Goal: Task Accomplishment & Management: Use online tool/utility

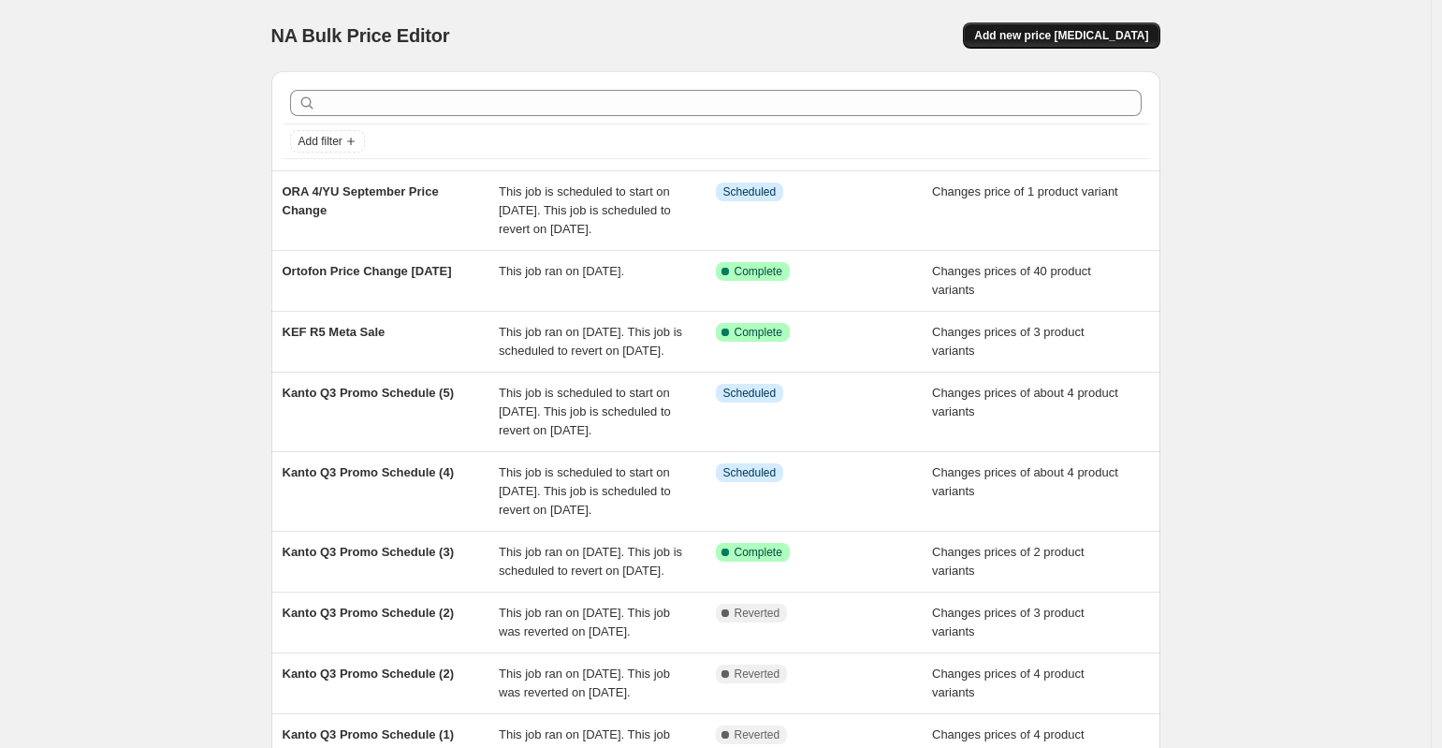
click at [1048, 38] on span "Add new price [MEDICAL_DATA]" at bounding box center [1061, 35] width 174 height 15
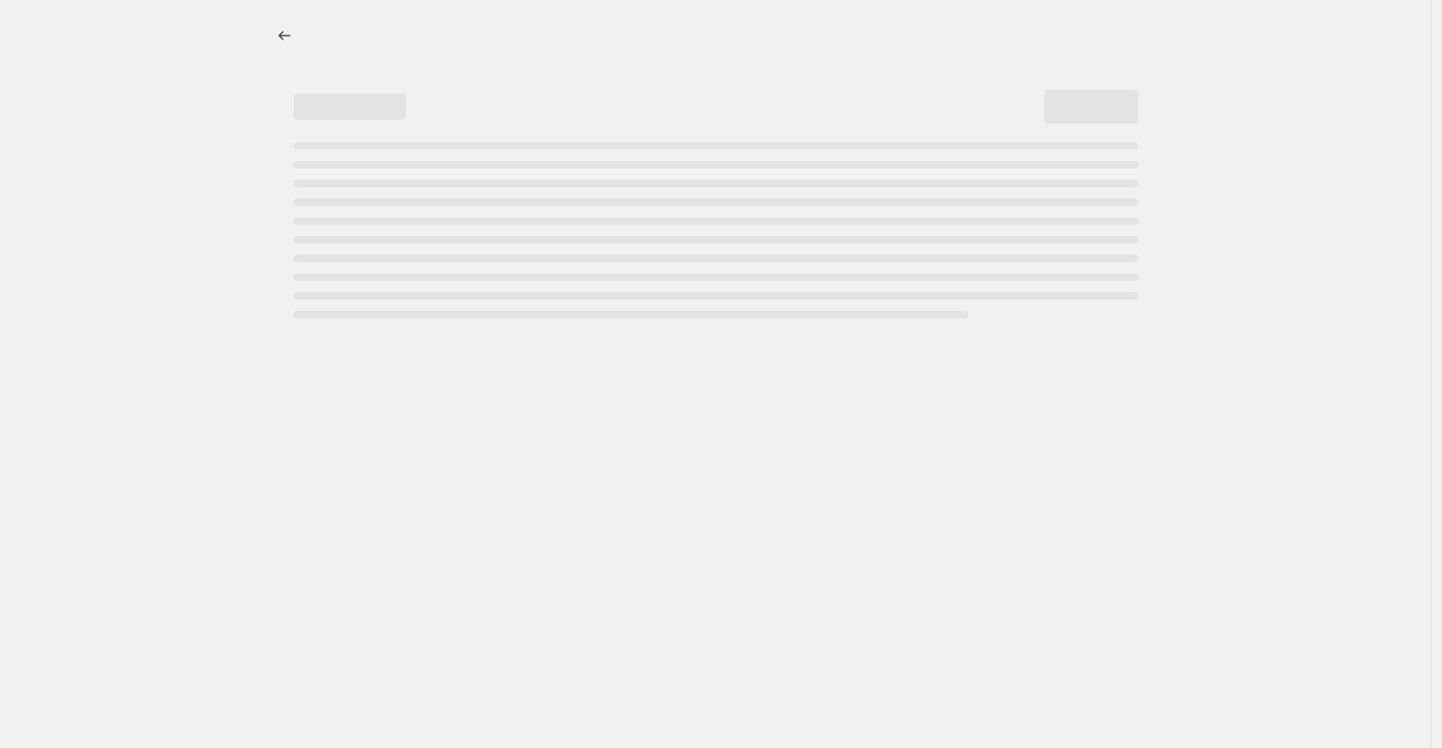
select select "percentage"
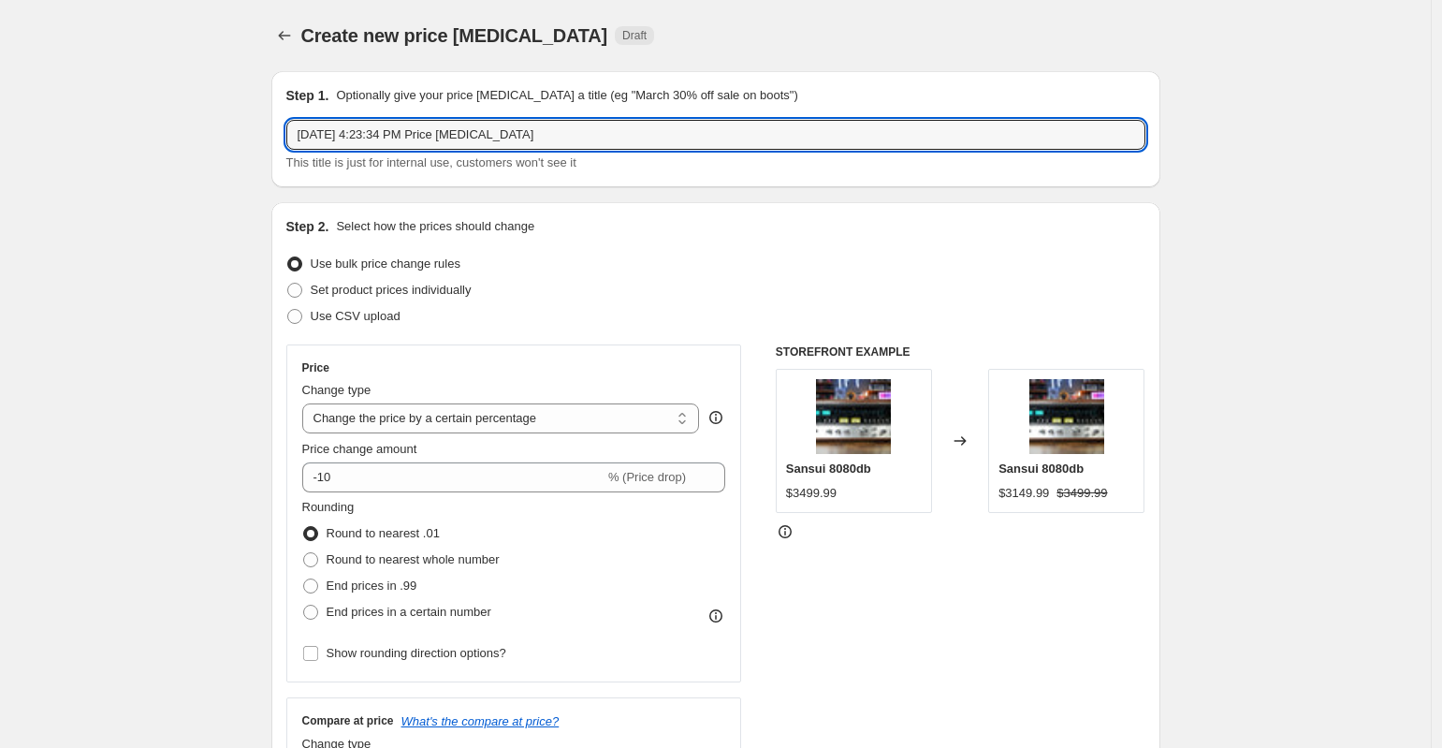
drag, startPoint x: 628, startPoint y: 136, endPoint x: 180, endPoint y: 102, distance: 449.6
type input "Kanto Ren Price Change [DATE]"
click at [328, 293] on span "Set product prices individually" at bounding box center [391, 290] width 161 height 14
click at [288, 284] on input "Set product prices individually" at bounding box center [287, 283] width 1 height 1
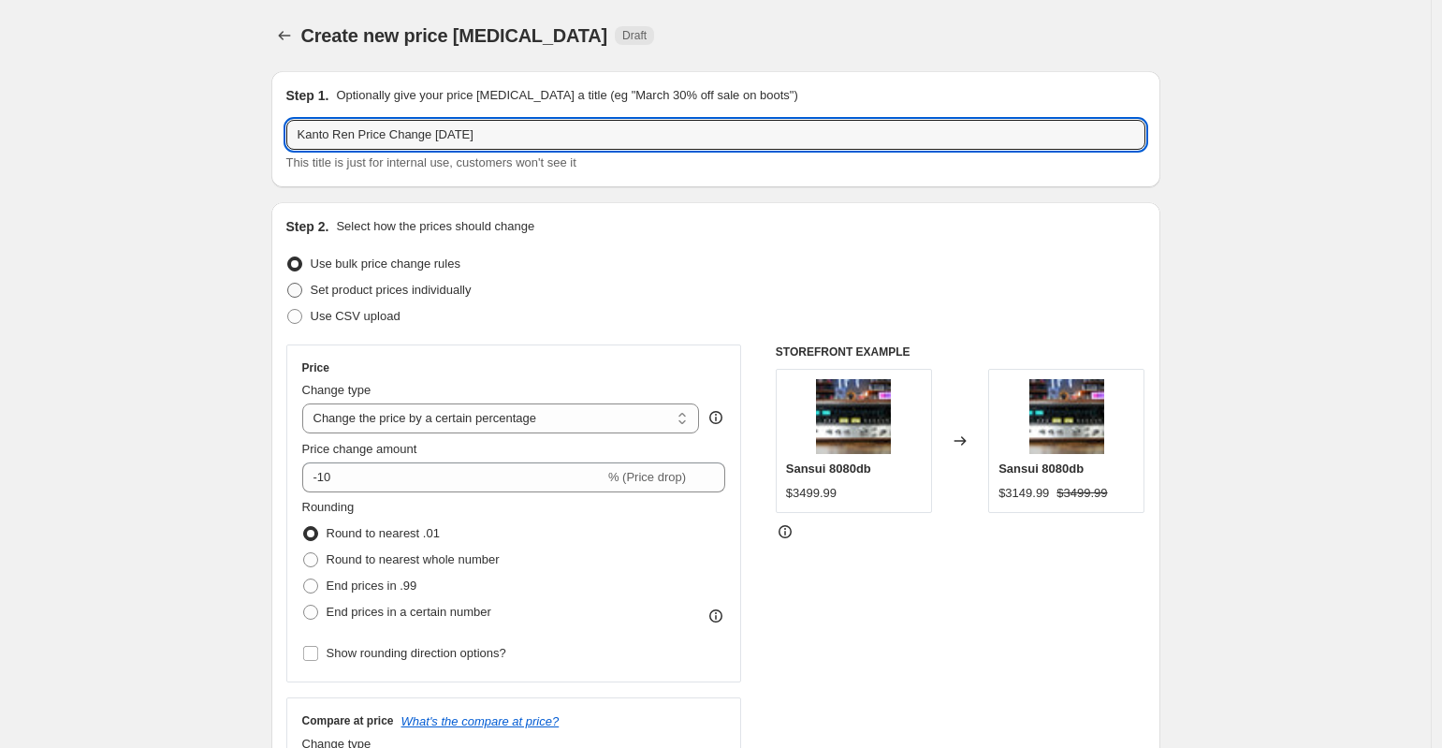
radio input "true"
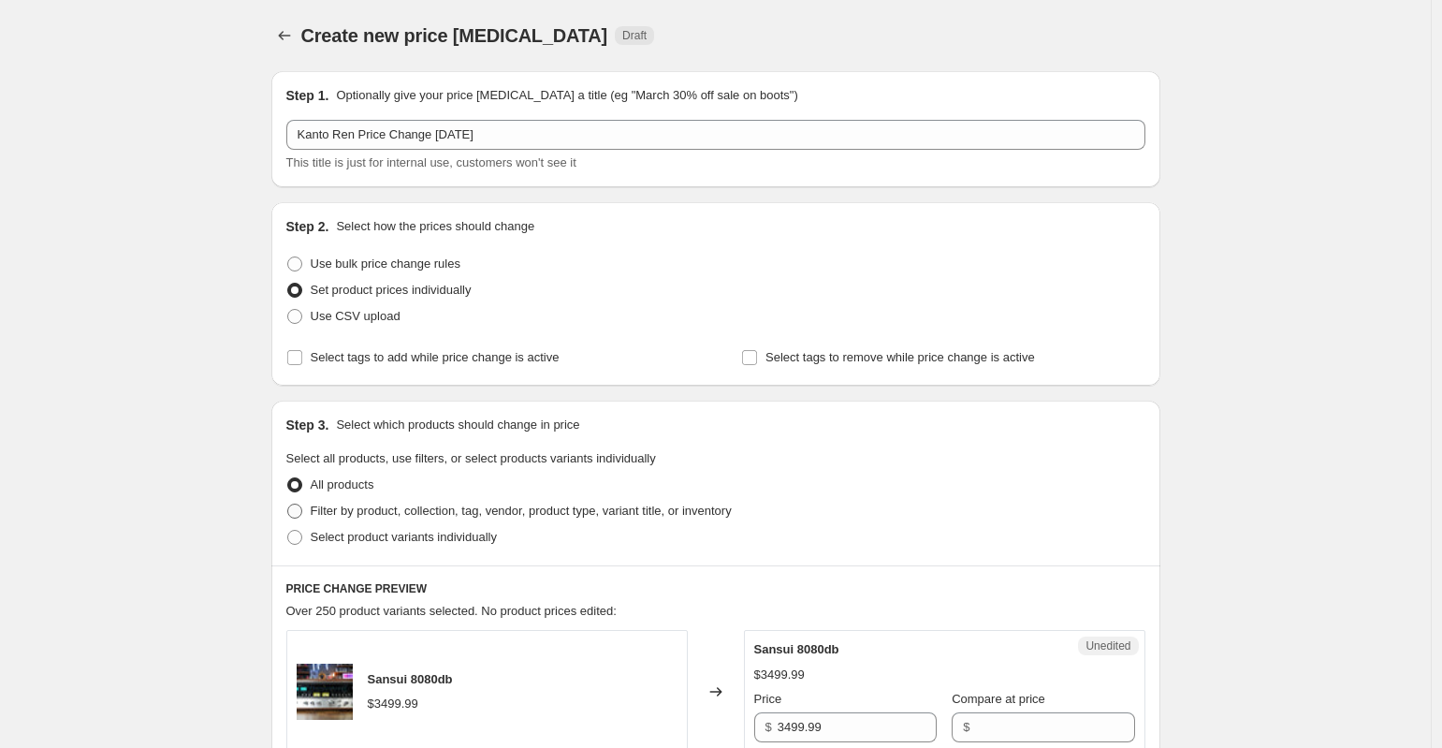
click at [309, 512] on label "Filter by product, collection, tag, vendor, product type, variant title, or inv…" at bounding box center [508, 511] width 445 height 26
click at [288, 504] on input "Filter by product, collection, tag, vendor, product type, variant title, or inv…" at bounding box center [287, 504] width 1 height 1
radio input "true"
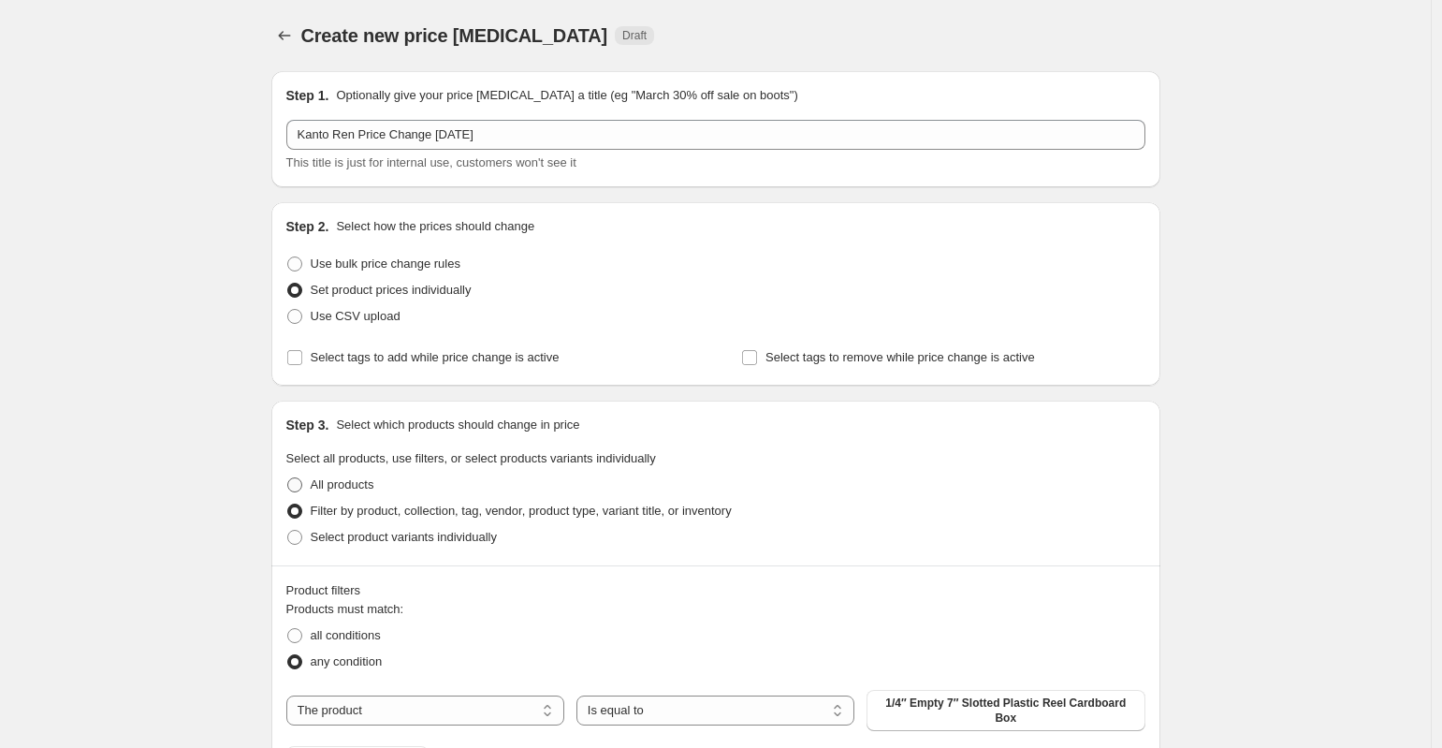
click at [308, 487] on label "All products" at bounding box center [330, 485] width 88 height 26
click at [288, 478] on input "All products" at bounding box center [287, 477] width 1 height 1
radio input "true"
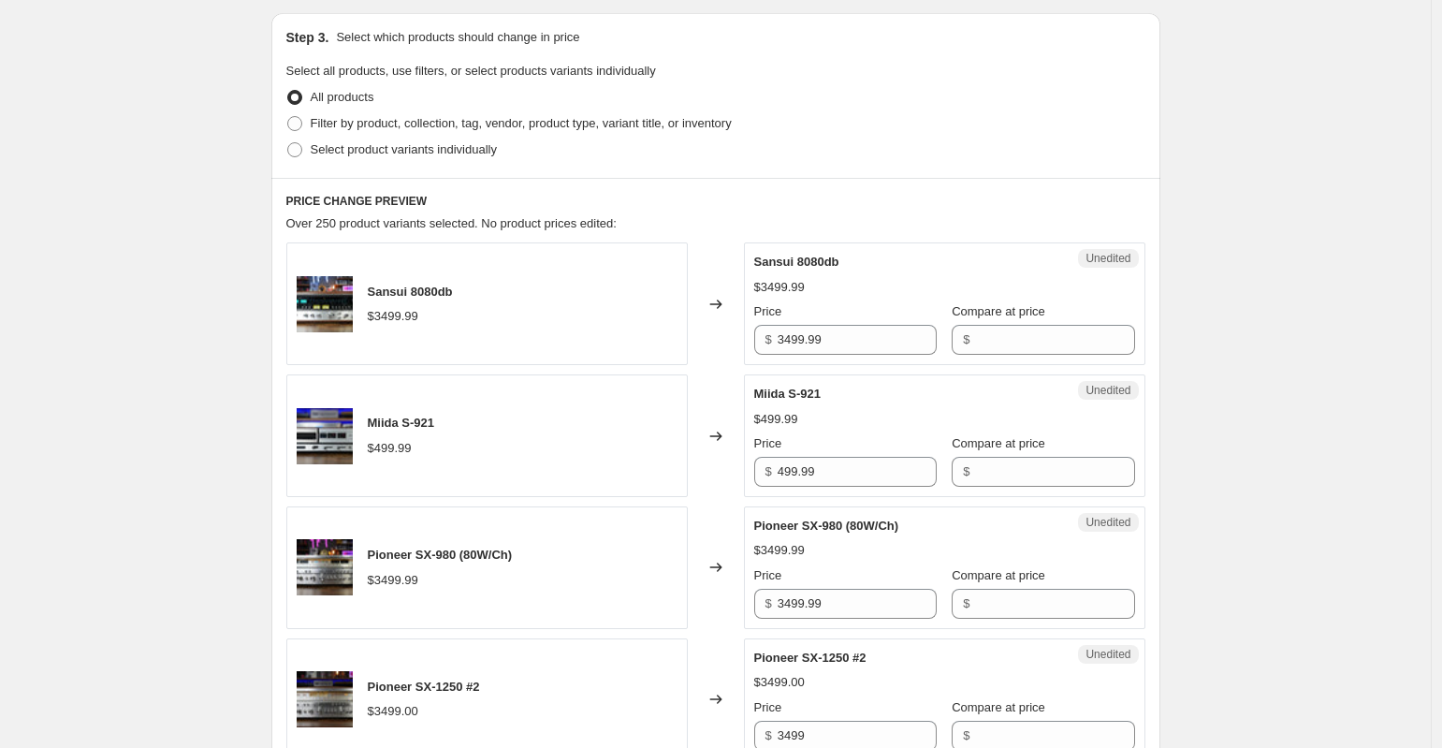
scroll to position [391, 0]
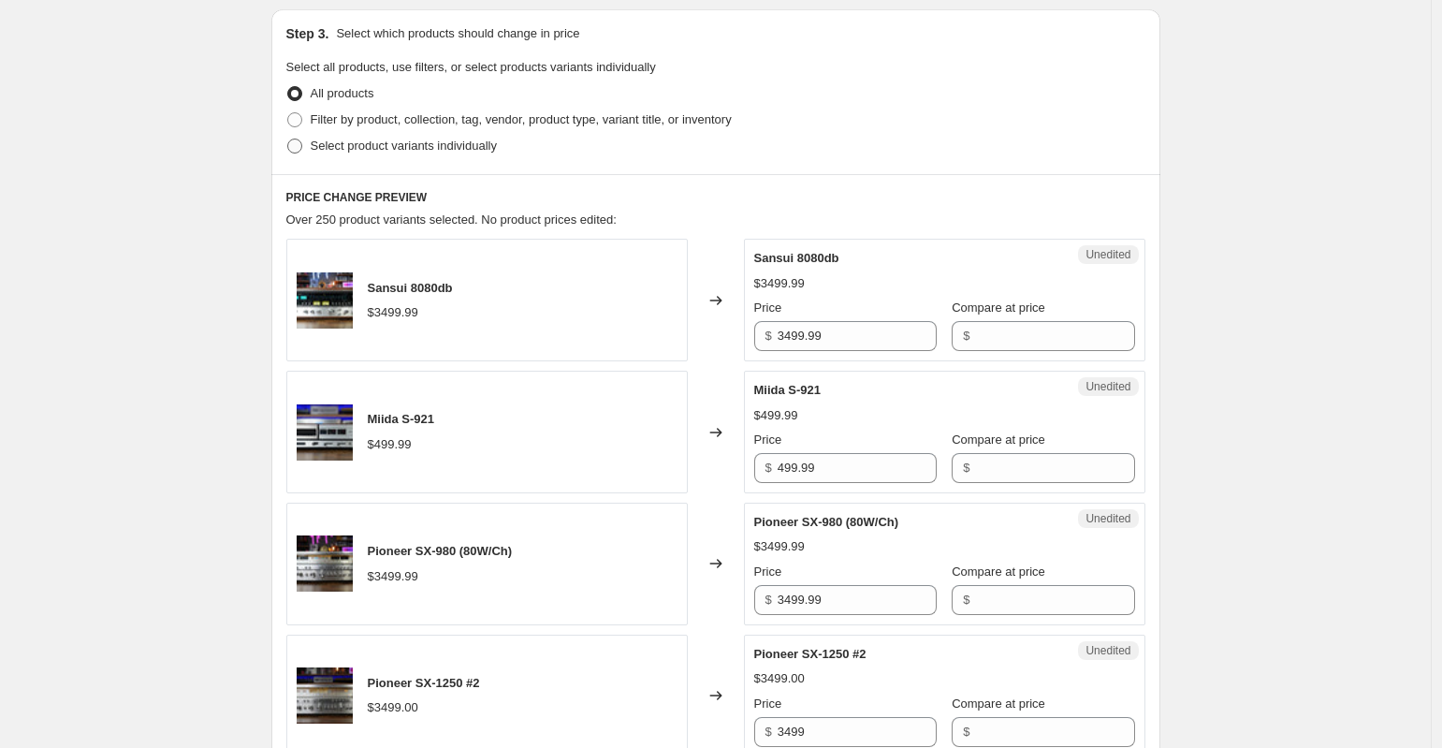
click at [301, 152] on span at bounding box center [294, 146] width 15 height 15
click at [288, 139] on input "Select product variants individually" at bounding box center [287, 139] width 1 height 1
radio input "true"
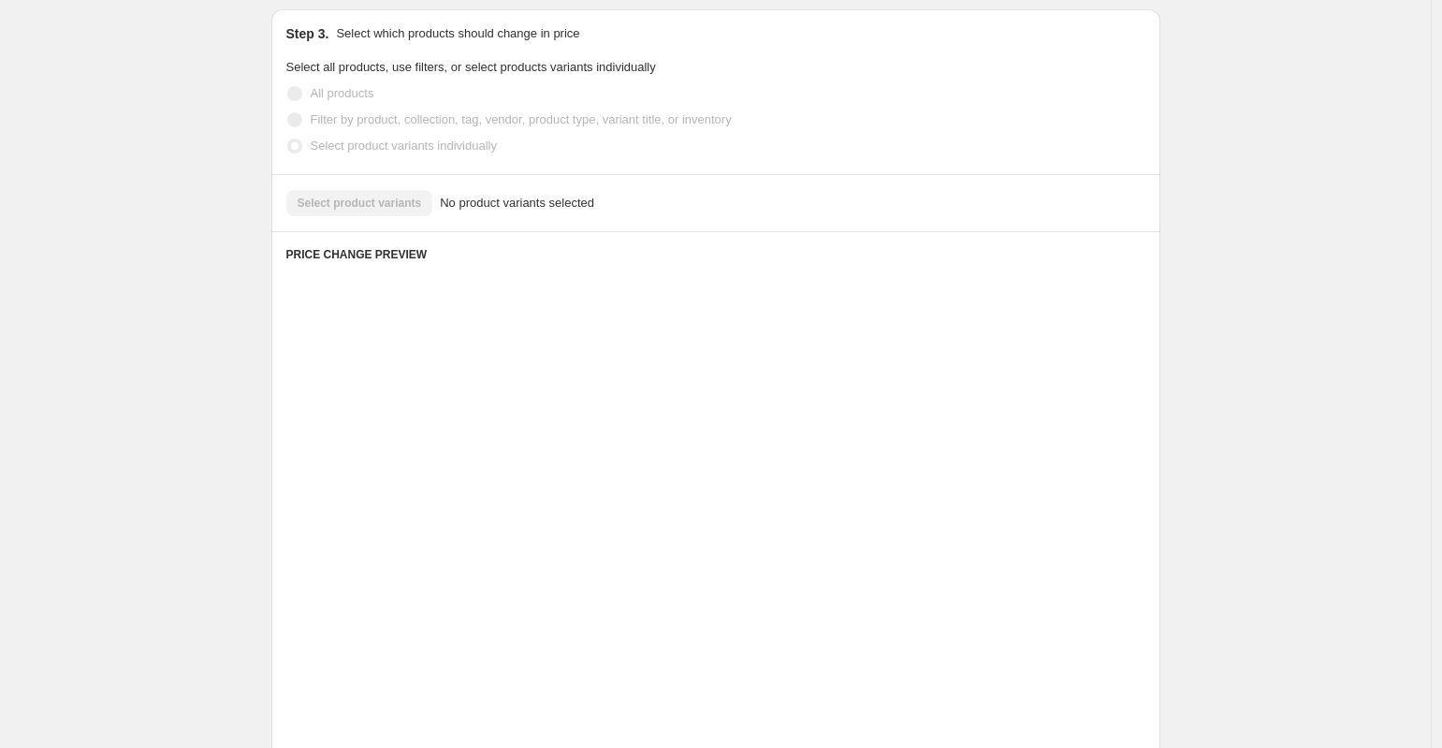
scroll to position [235, 0]
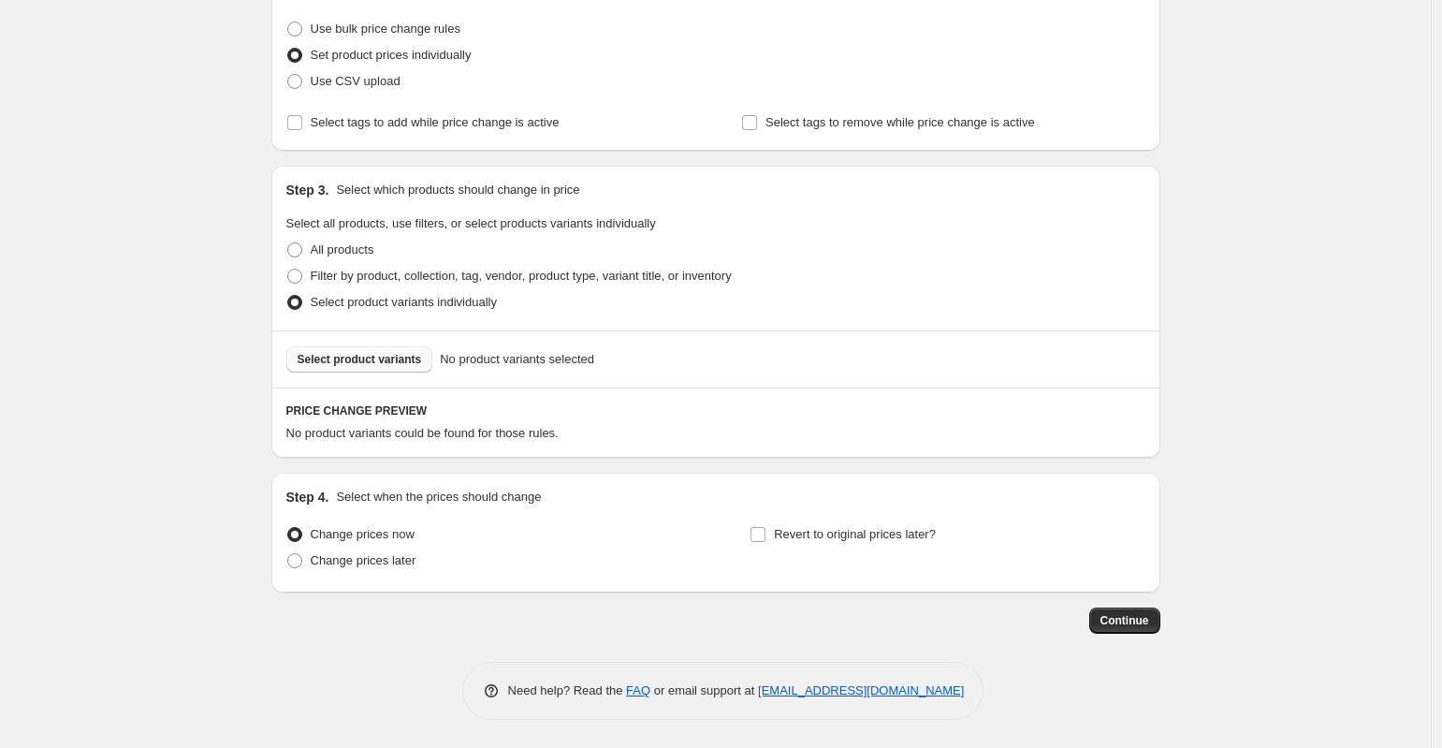
click at [392, 362] on span "Select product variants" at bounding box center [360, 359] width 124 height 15
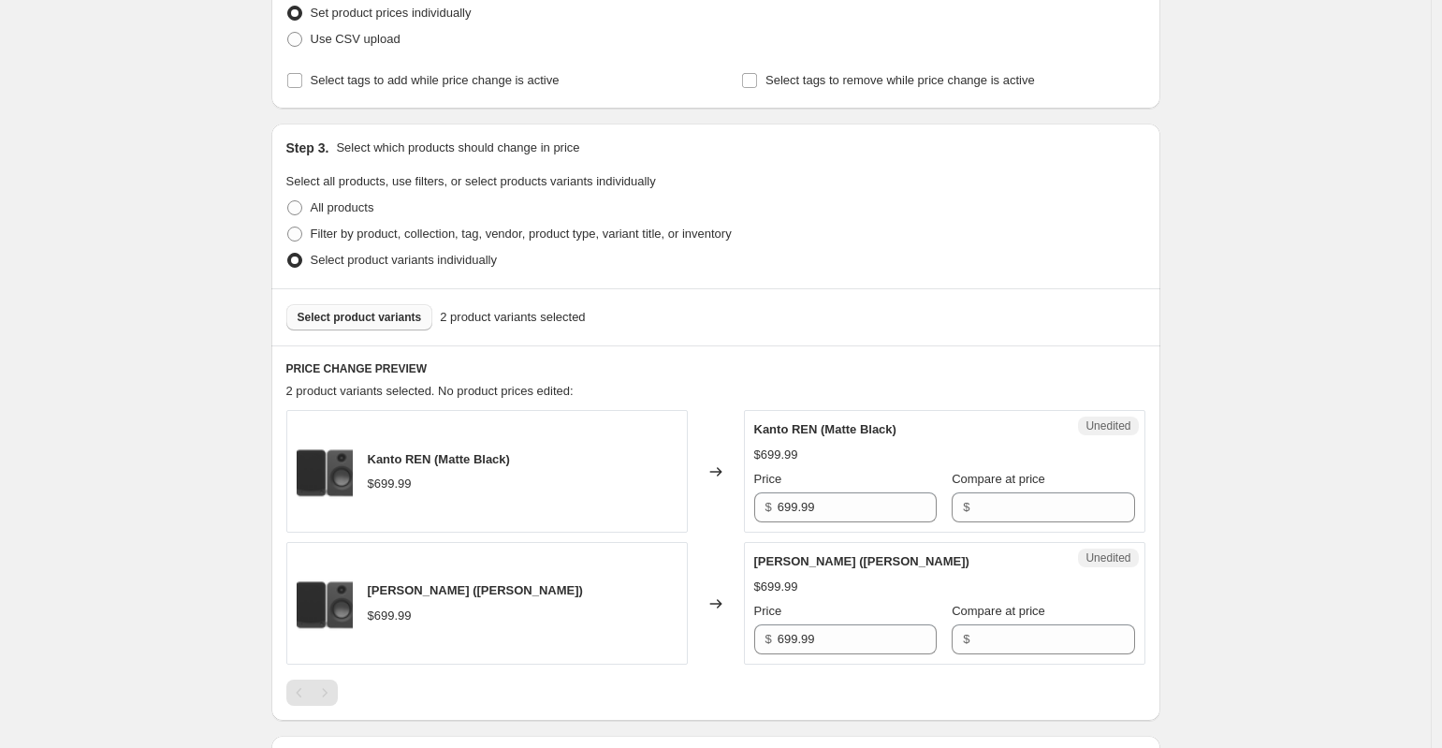
scroll to position [379, 0]
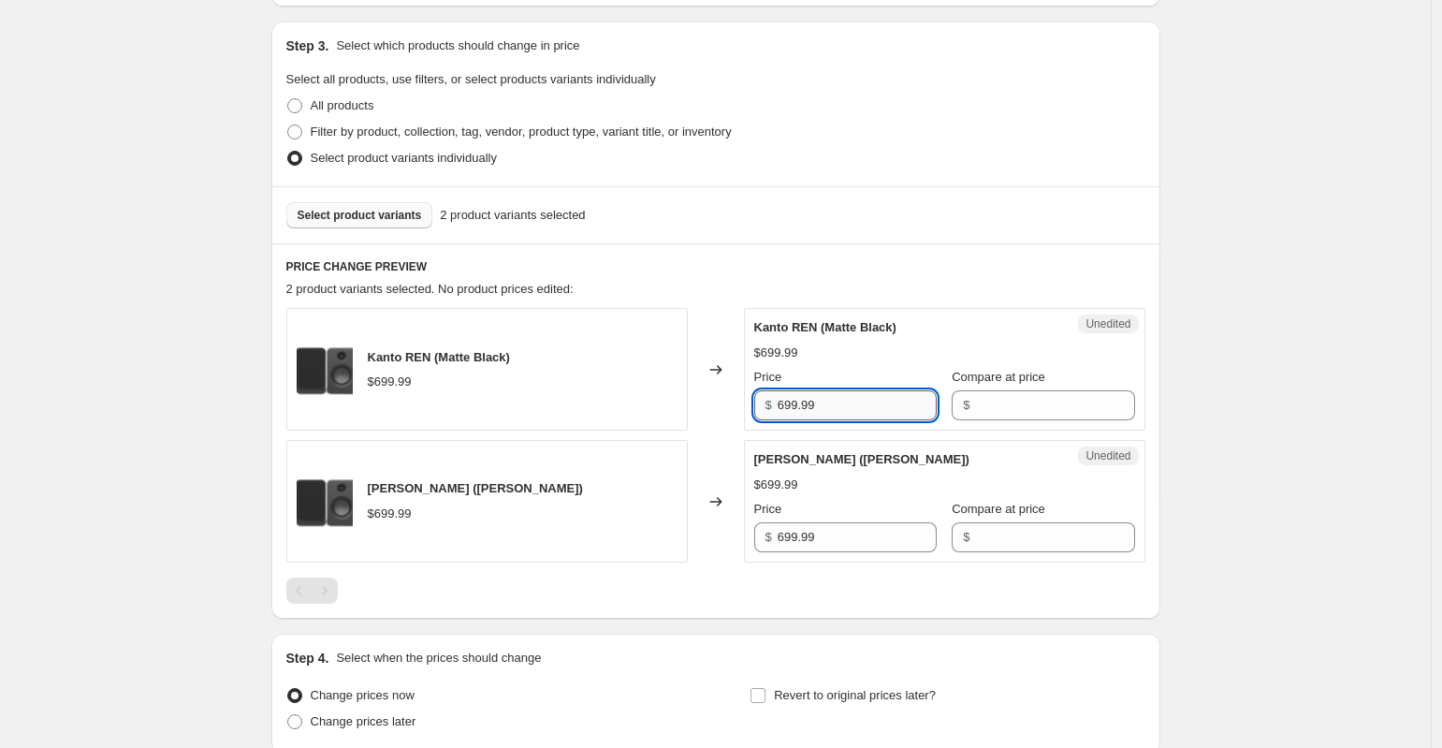
click at [855, 408] on input "699.99" at bounding box center [857, 405] width 159 height 30
drag, startPoint x: 846, startPoint y: 413, endPoint x: 679, endPoint y: 408, distance: 166.7
click at [679, 408] on div "Kanto REN (Matte Black) $699.99 Changed to Unedited Kanto REN (Matte Black) $69…" at bounding box center [715, 369] width 859 height 123
click at [847, 401] on input "549" at bounding box center [857, 405] width 159 height 30
click at [828, 408] on input "549" at bounding box center [857, 405] width 159 height 30
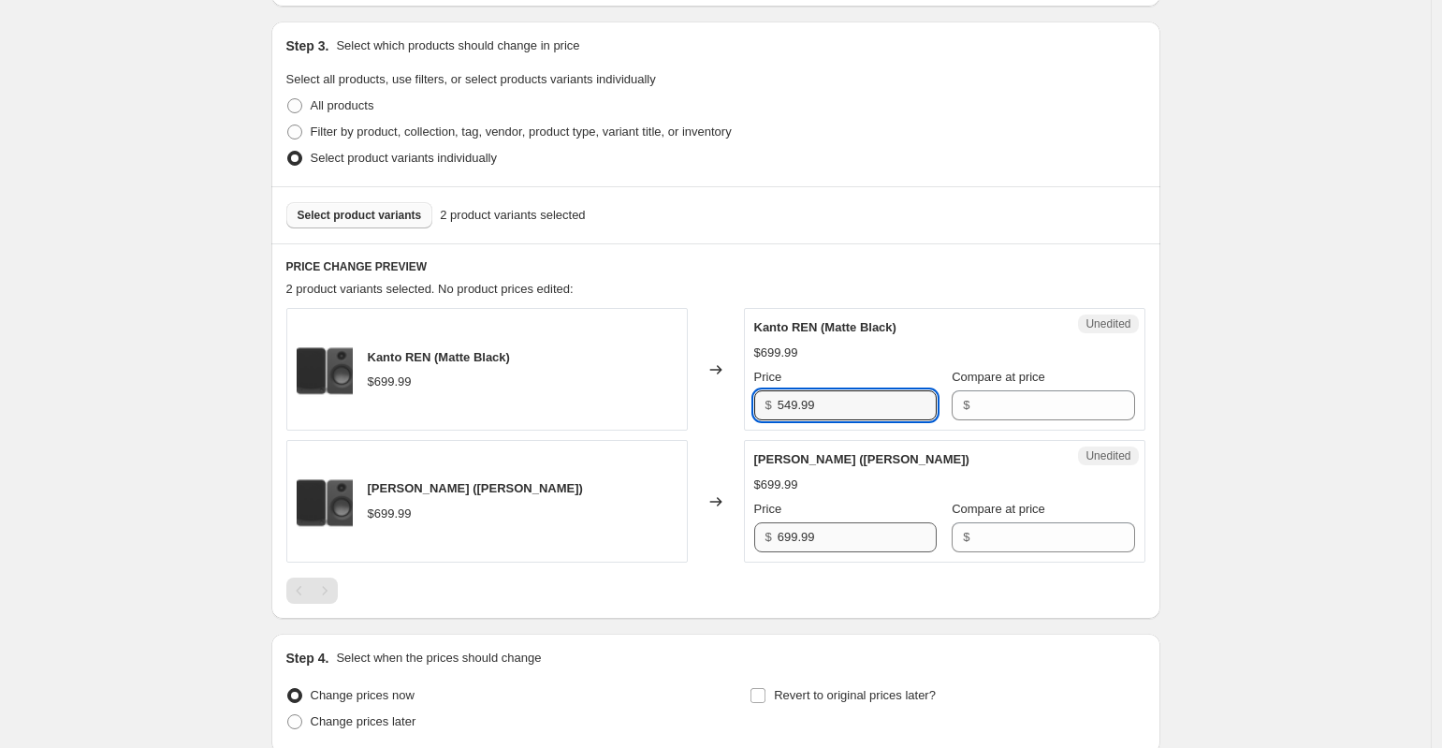
type input "549.99"
click at [855, 545] on input "699.99" at bounding box center [857, 537] width 159 height 30
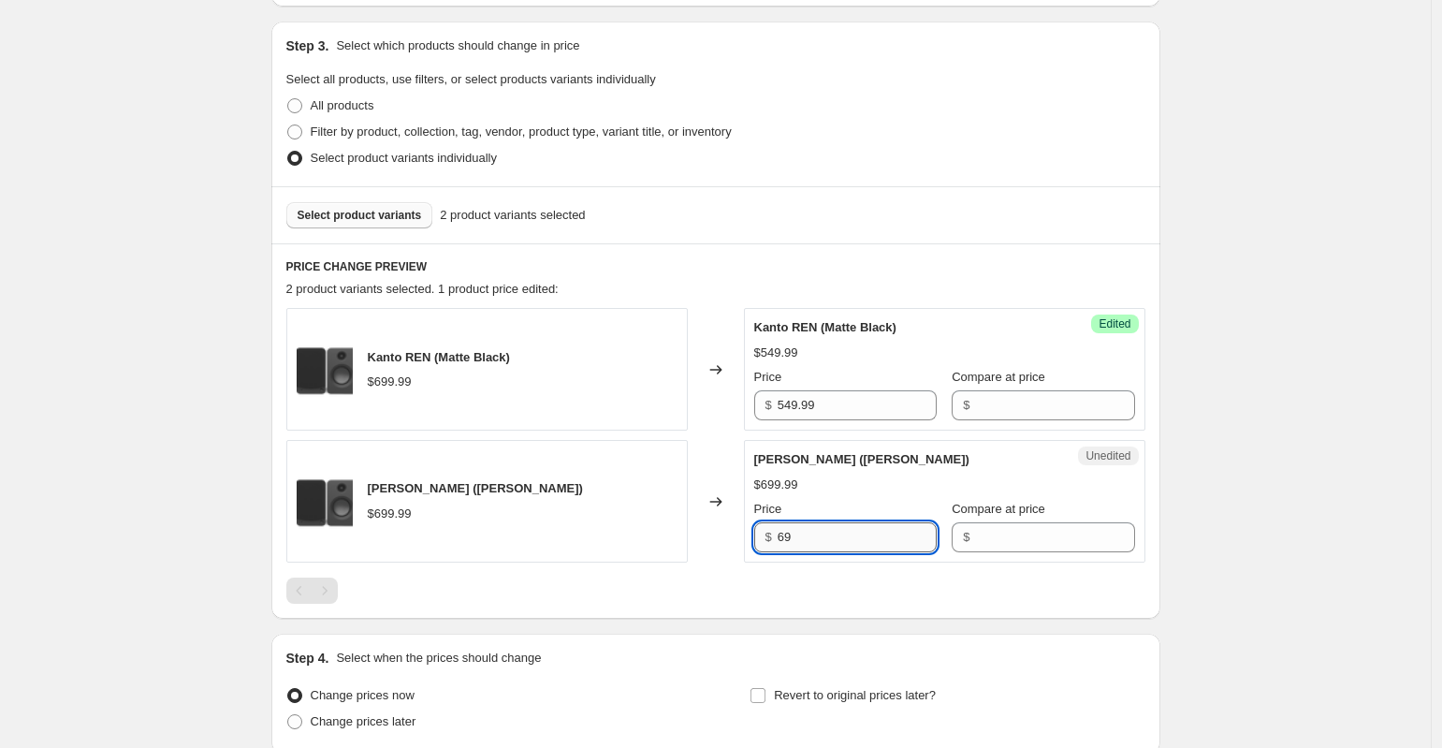
type input "6"
type input "549.99"
click at [1380, 474] on div "Create new price change job. This page is ready Create new price change job Dra…" at bounding box center [715, 265] width 1431 height 1288
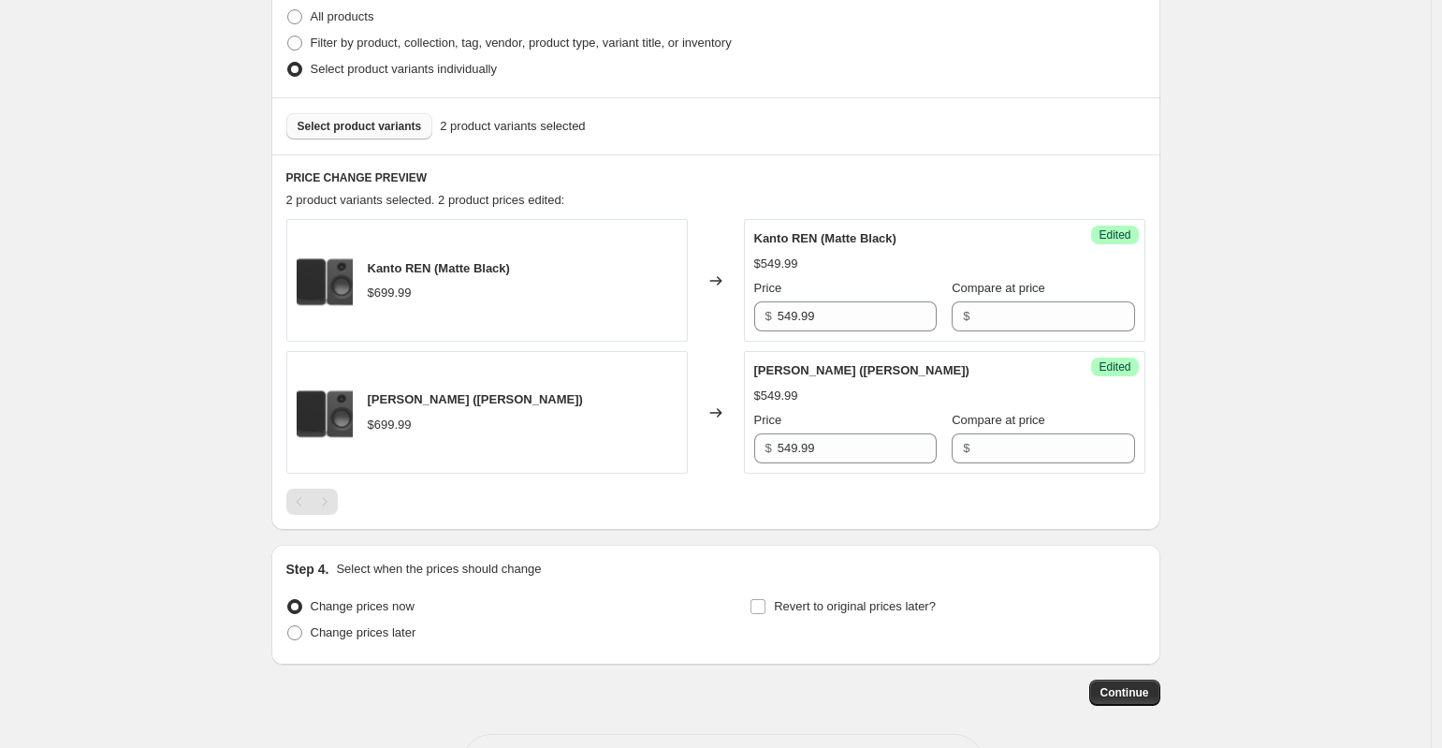
scroll to position [540, 0]
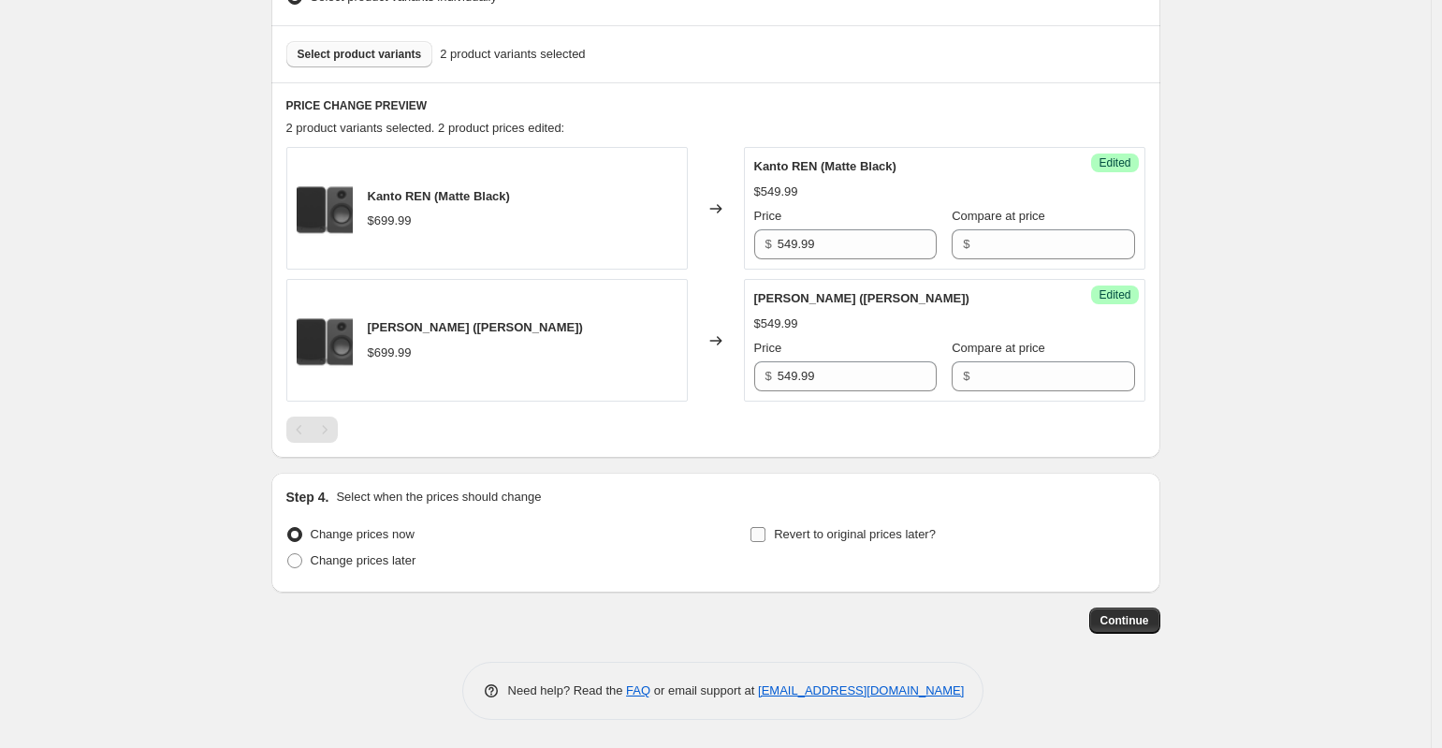
click at [767, 533] on span at bounding box center [758, 534] width 17 height 17
click at [766, 533] on input "Revert to original prices later?" at bounding box center [758, 534] width 15 height 15
checkbox input "true"
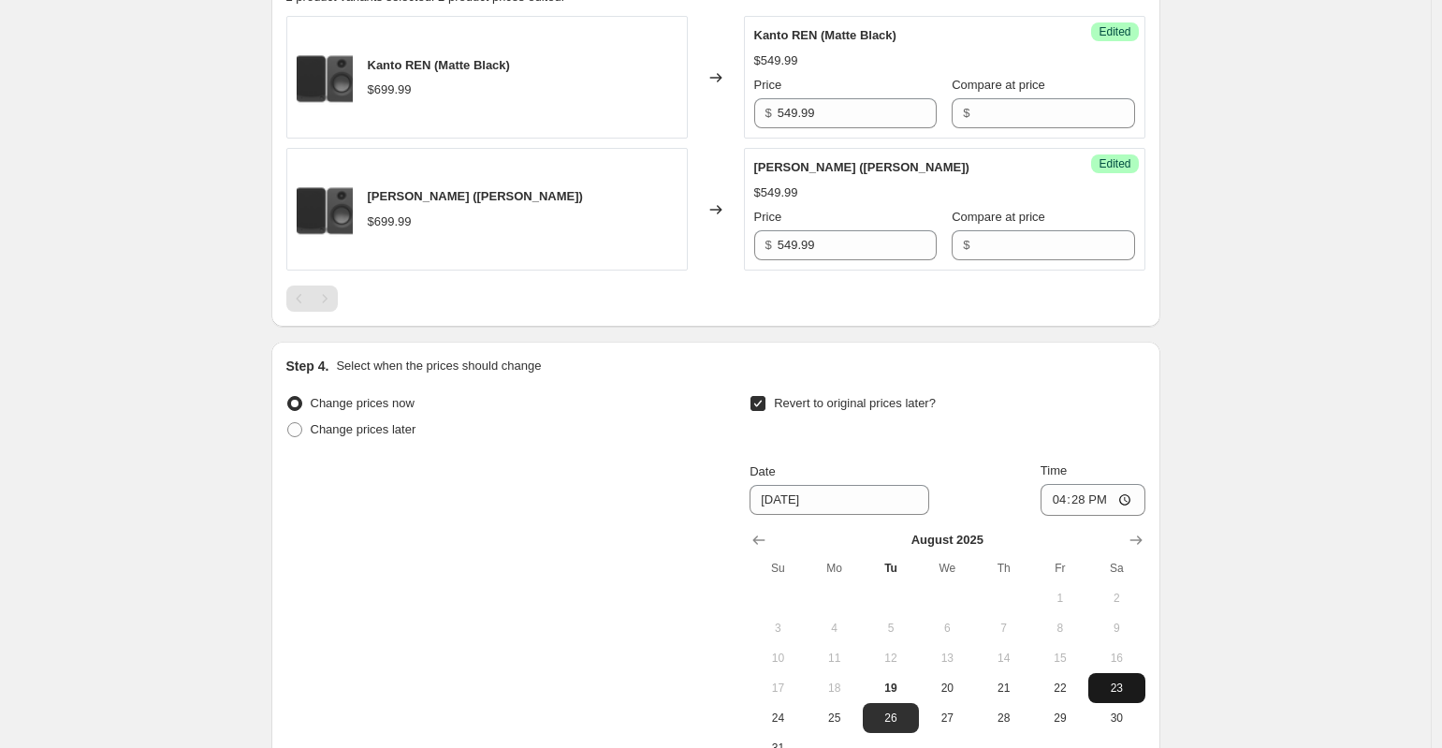
scroll to position [839, 0]
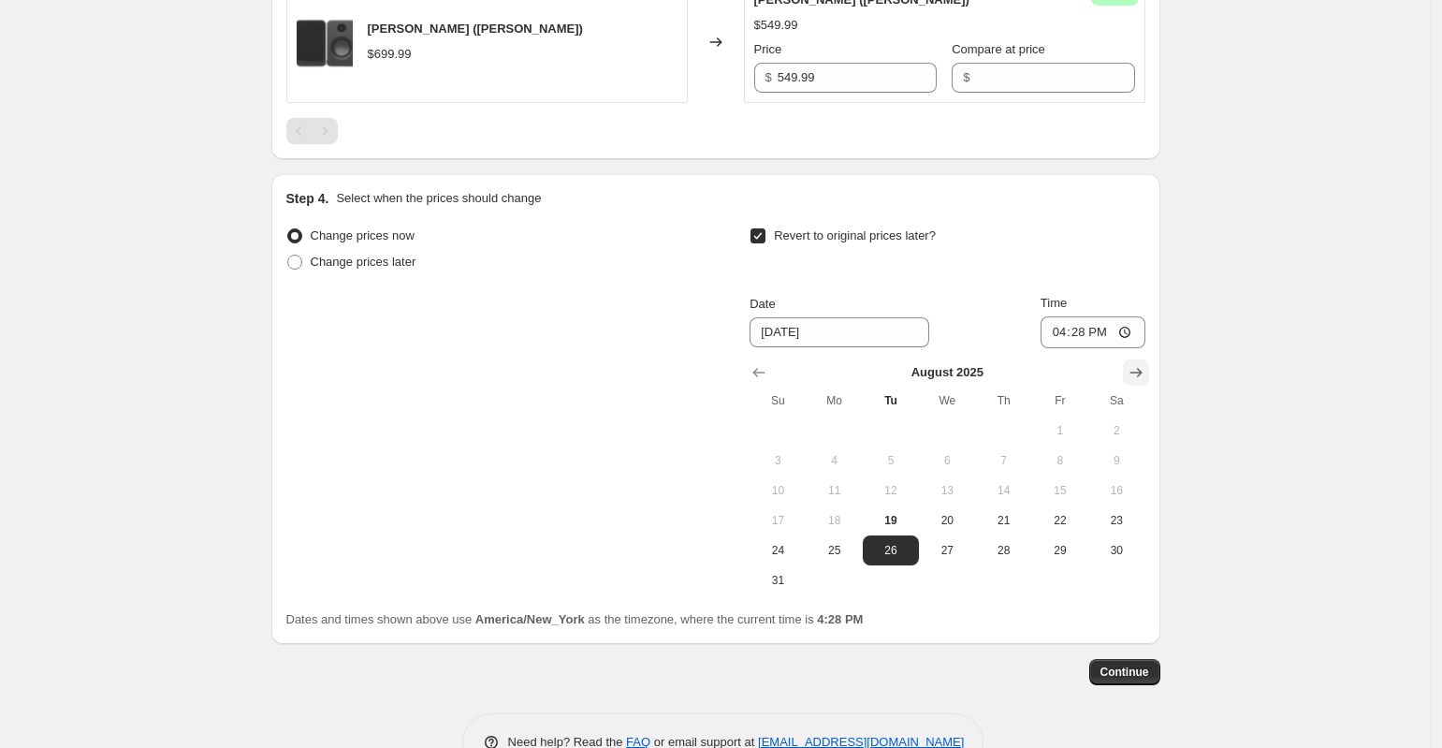
click at [1146, 370] on icon "Show next month, September 2025" at bounding box center [1136, 372] width 19 height 19
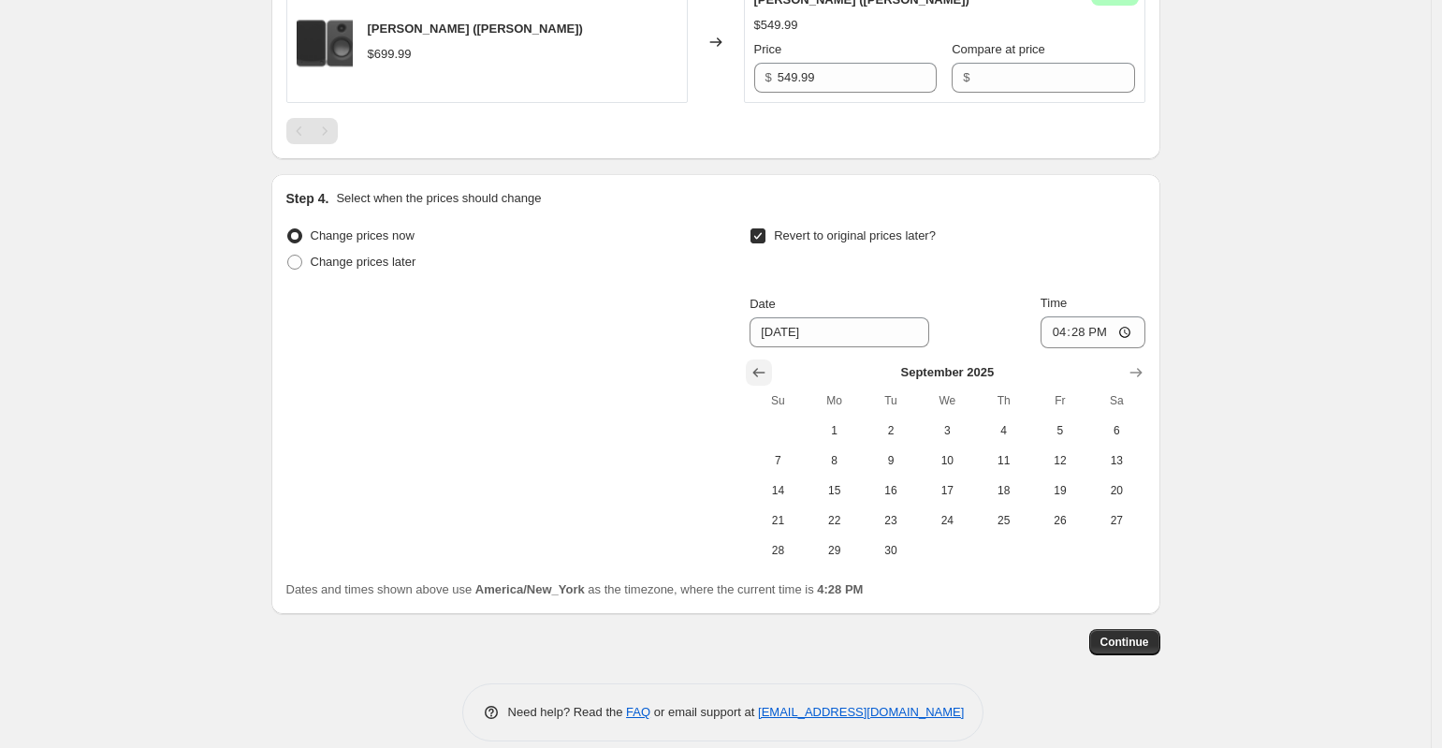
click at [761, 373] on icon "Show previous month, August 2025" at bounding box center [759, 372] width 12 height 9
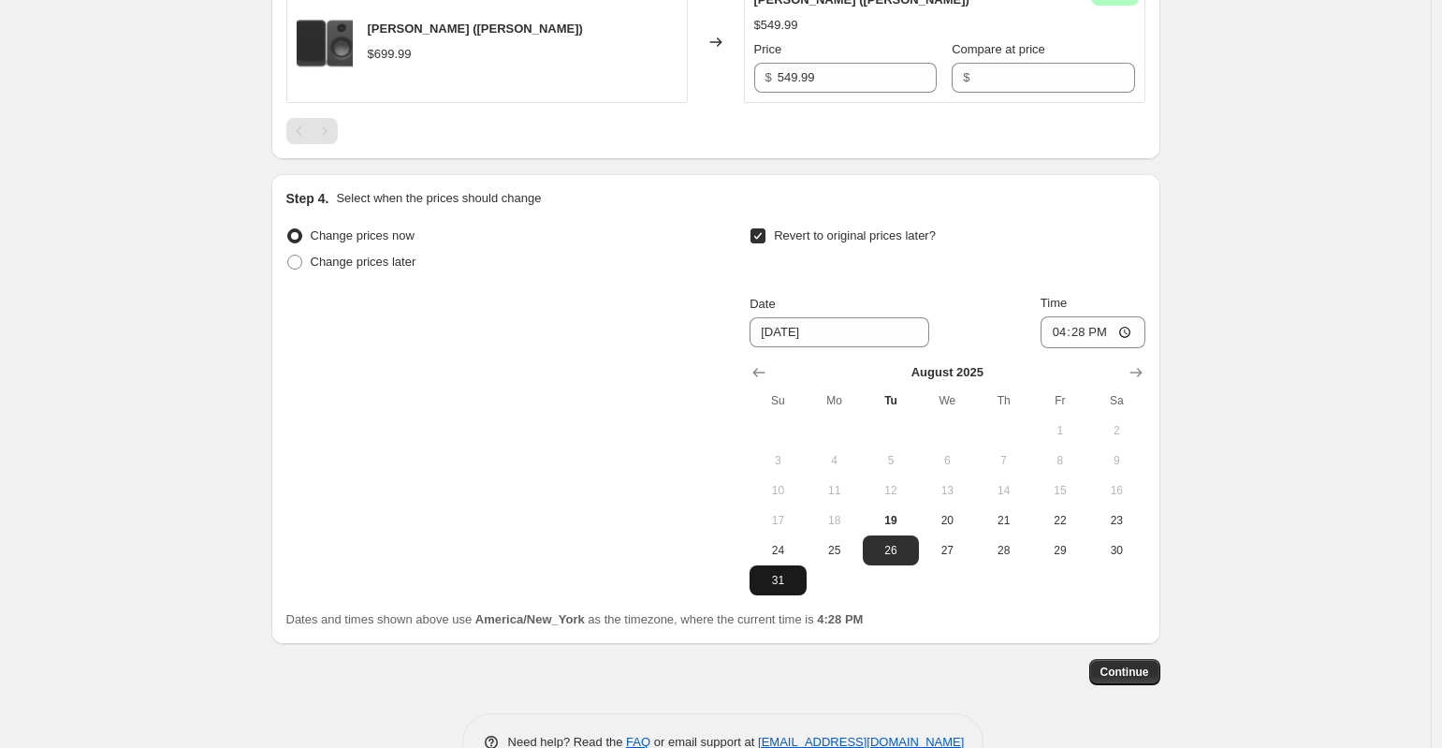
click at [798, 578] on span "31" at bounding box center [777, 580] width 41 height 15
type input "8/31/2025"
click at [1068, 329] on input "16:28" at bounding box center [1093, 332] width 105 height 32
type input "00:00"
click at [1122, 671] on span "Continue" at bounding box center [1125, 671] width 49 height 15
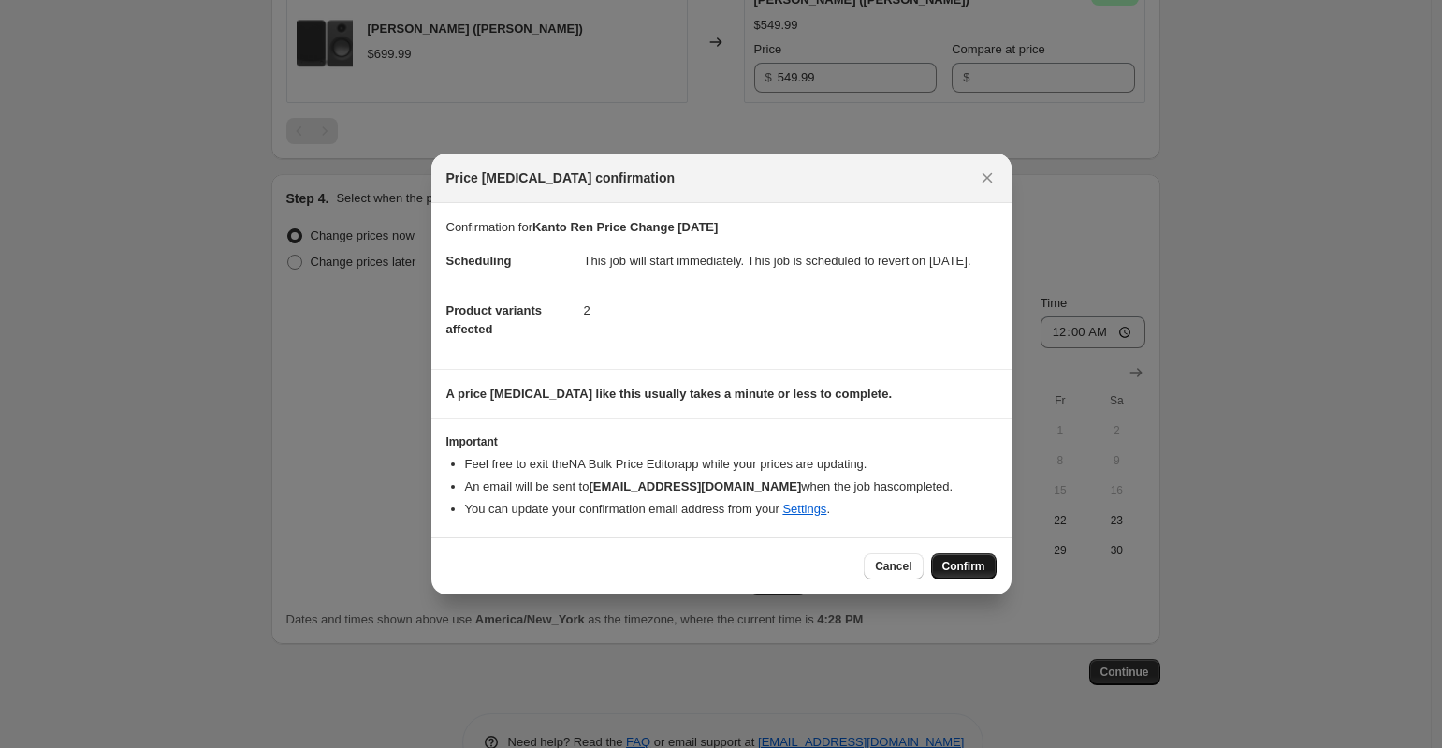
click at [951, 574] on span "Confirm" at bounding box center [963, 566] width 43 height 15
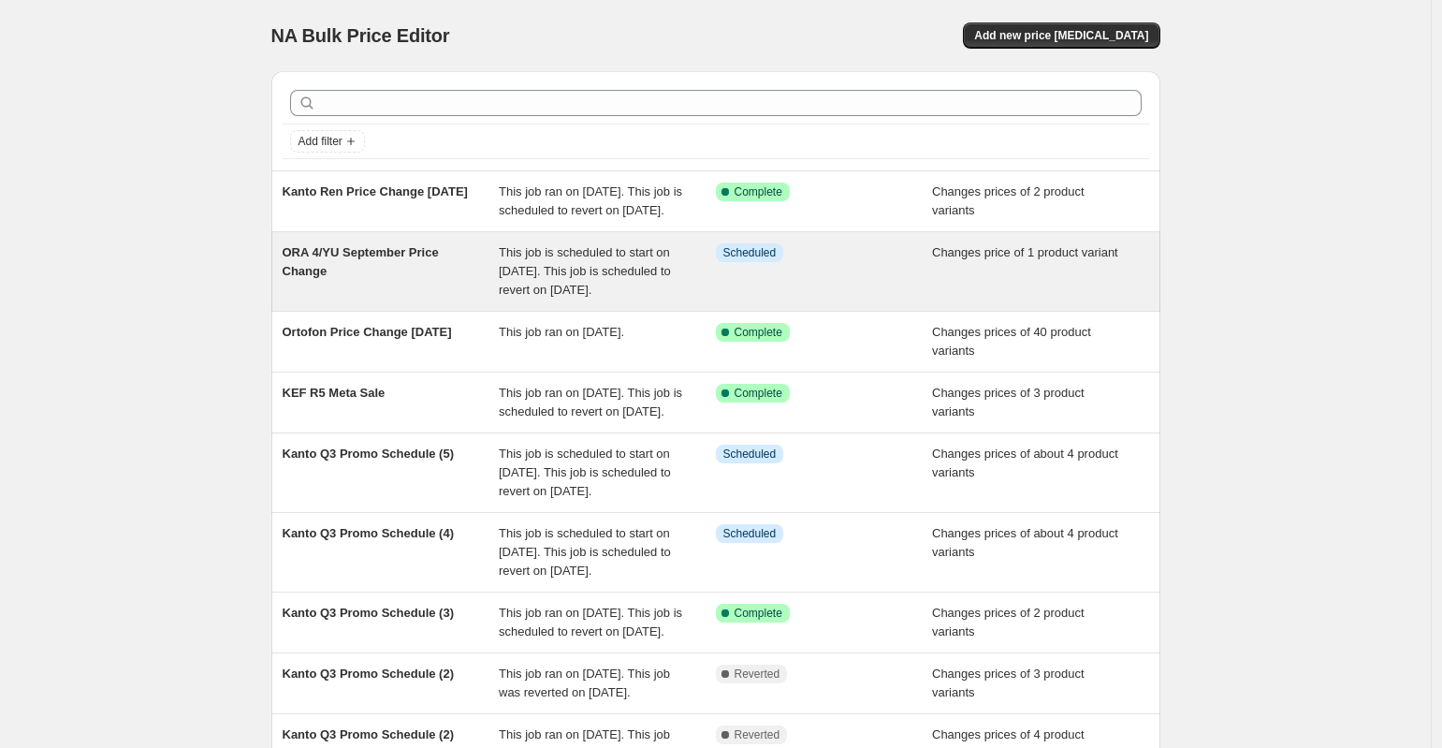
click at [613, 285] on span "This job is scheduled to start on [DATE]. This job is scheduled to revert on [D…" at bounding box center [585, 270] width 172 height 51
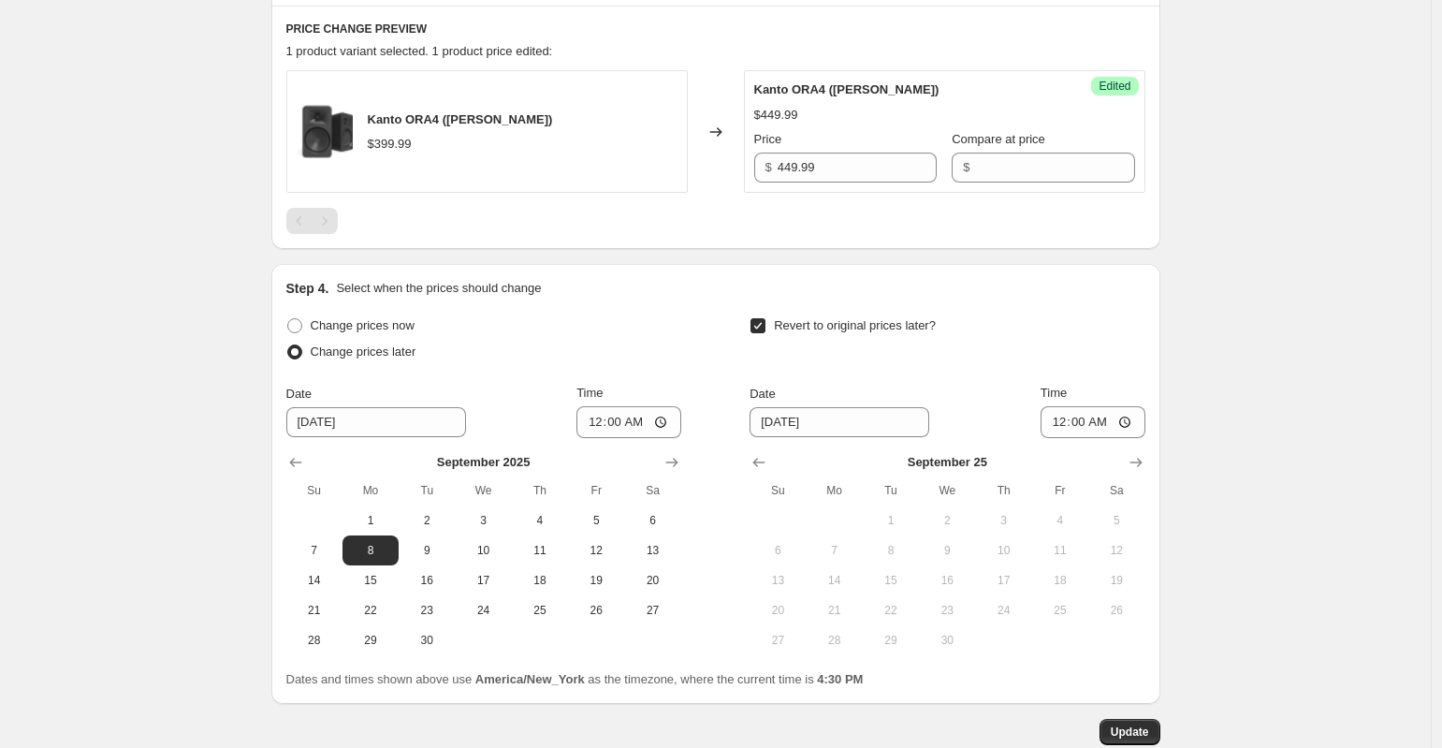
scroll to position [722, 0]
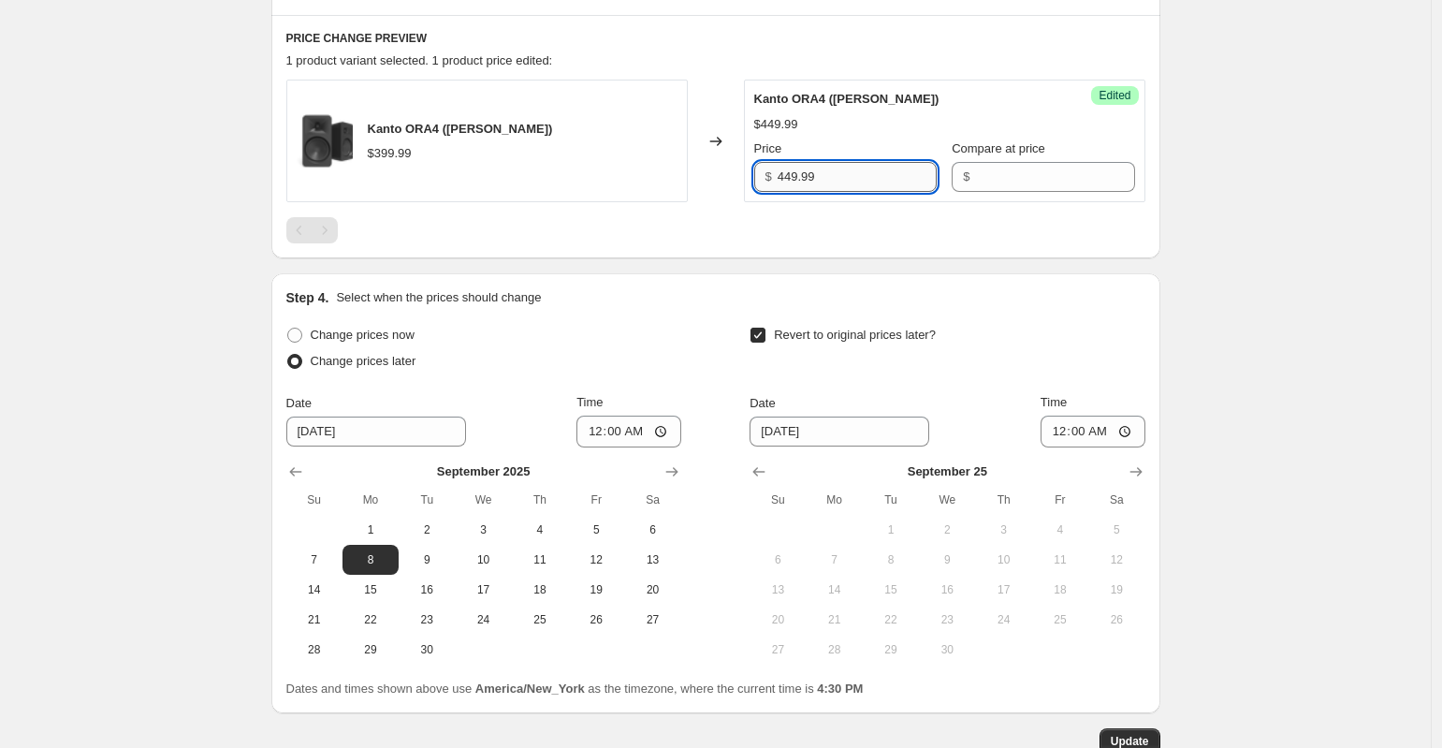
click at [852, 181] on input "449.99" at bounding box center [857, 177] width 159 height 30
type input "4"
type input "349.99"
click at [1251, 137] on div "ORA 4/YU September Price Change. This page is ready ORA 4/YU September Price Ch…" at bounding box center [715, 73] width 1431 height 1590
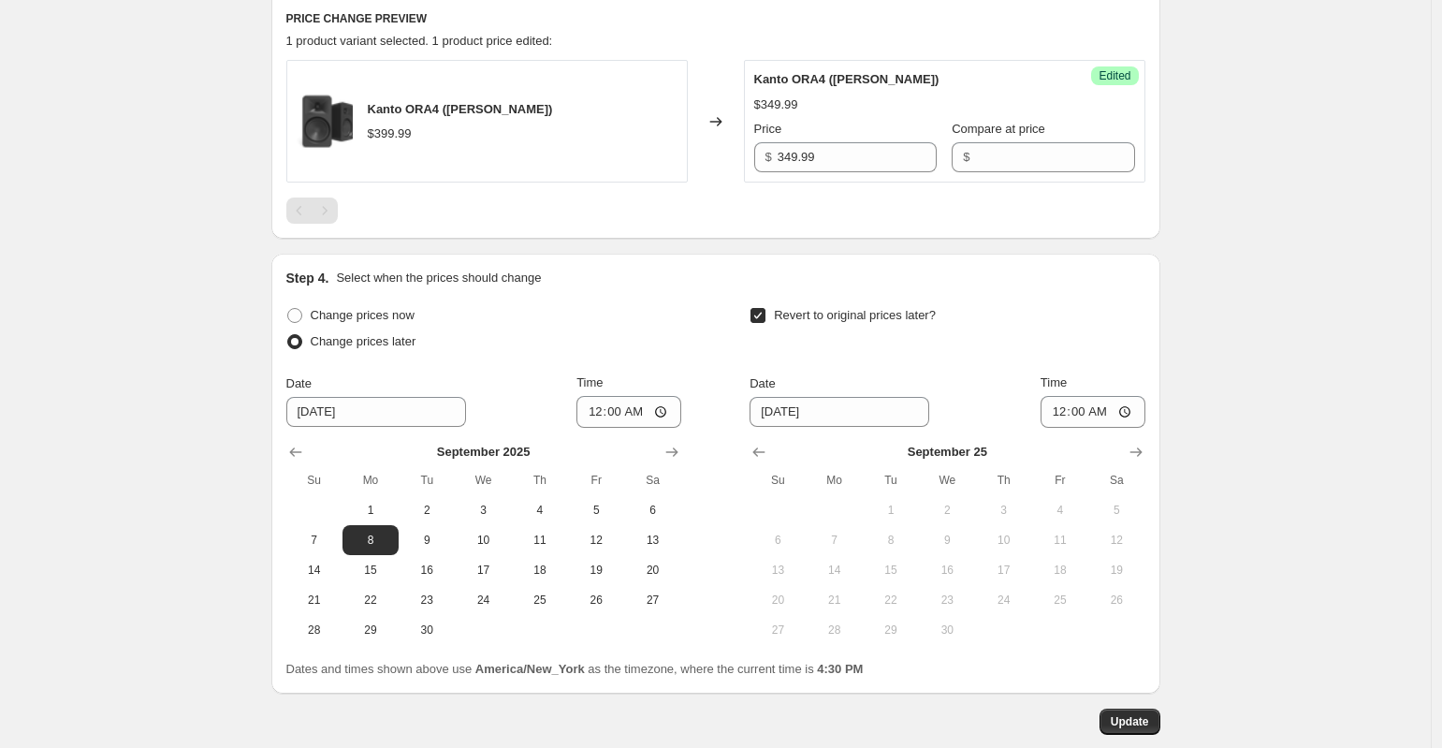
scroll to position [842, 0]
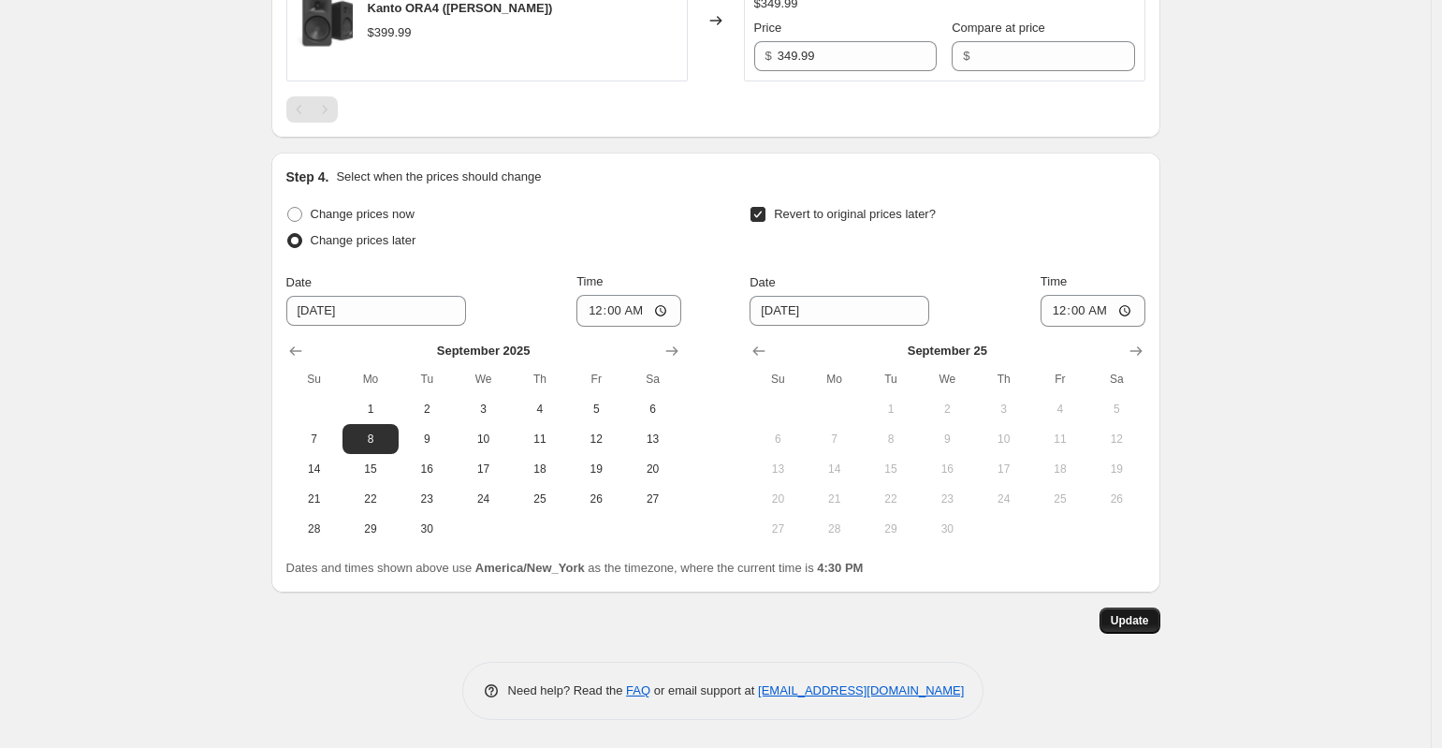
click at [1149, 623] on span "Update" at bounding box center [1130, 620] width 38 height 15
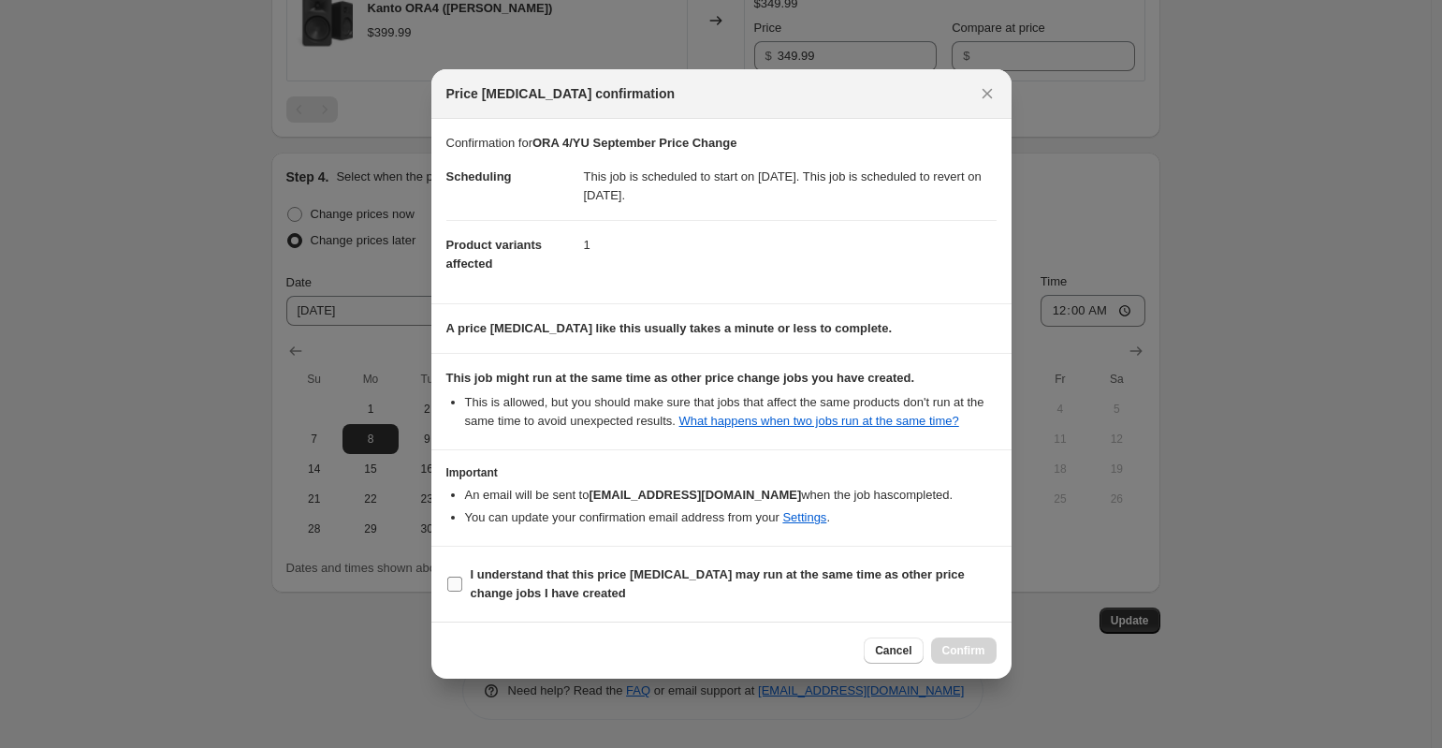
click at [460, 590] on input "I understand that this price [MEDICAL_DATA] may run at the same time as other p…" at bounding box center [454, 584] width 15 height 15
checkbox input "true"
click at [981, 655] on span "Confirm" at bounding box center [963, 650] width 43 height 15
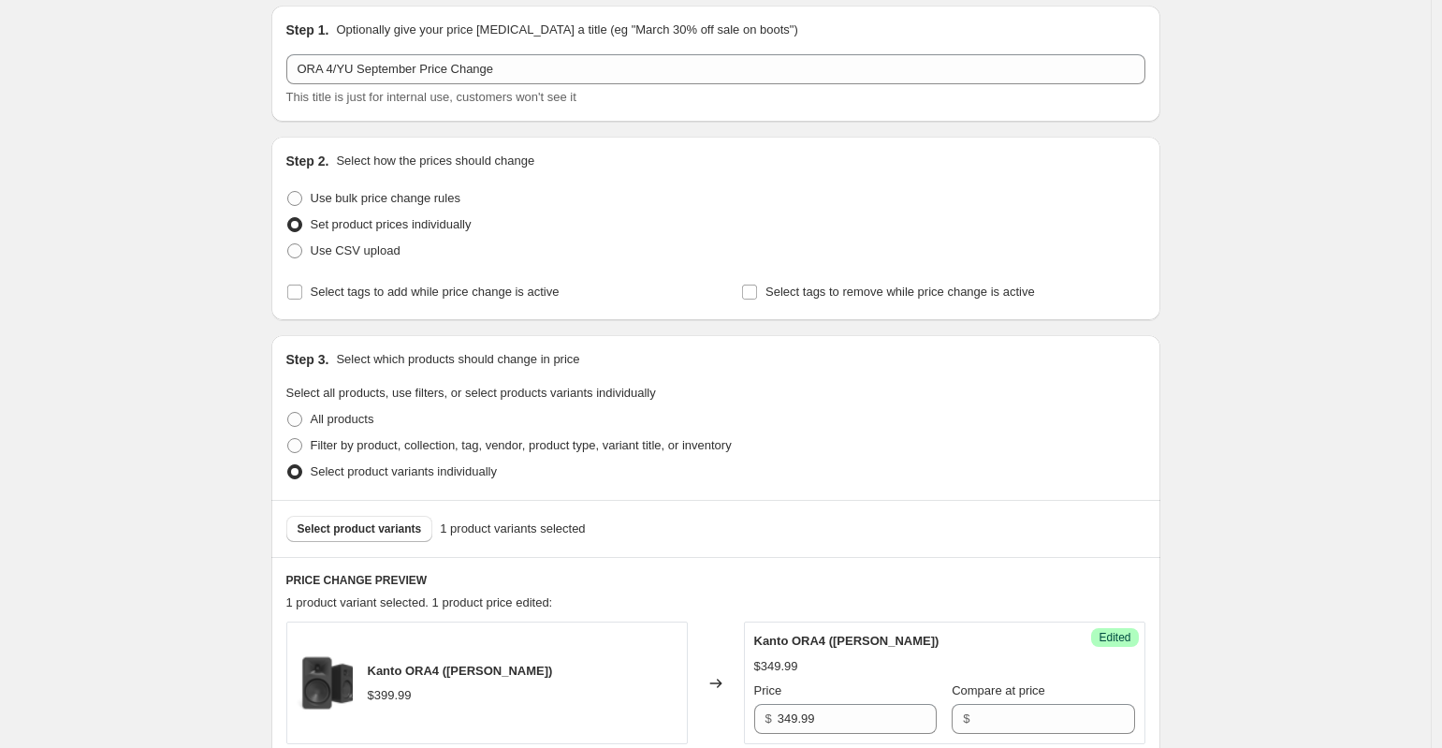
scroll to position [0, 0]
